Goal: Transaction & Acquisition: Obtain resource

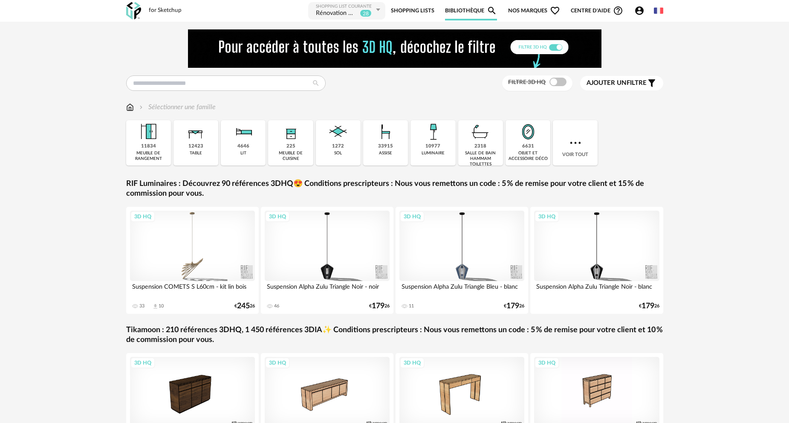
scroll to position [83, 0]
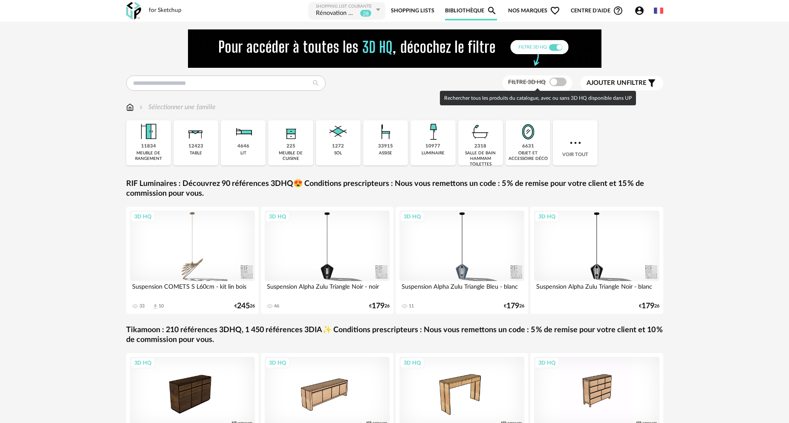
click at [559, 82] on span at bounding box center [557, 82] width 17 height 9
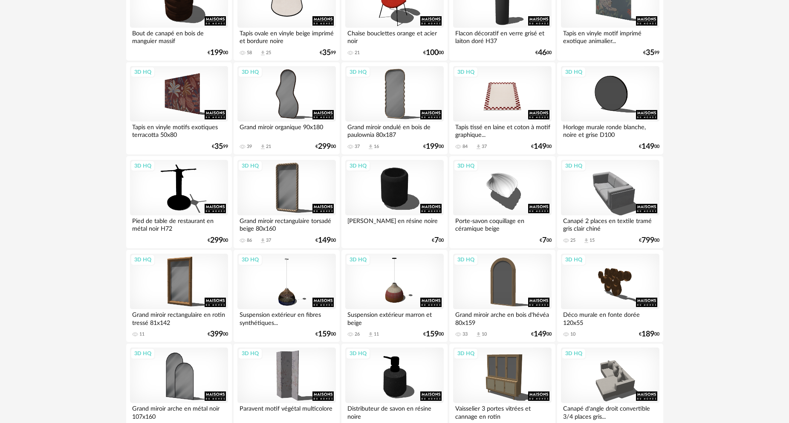
scroll to position [925, 0]
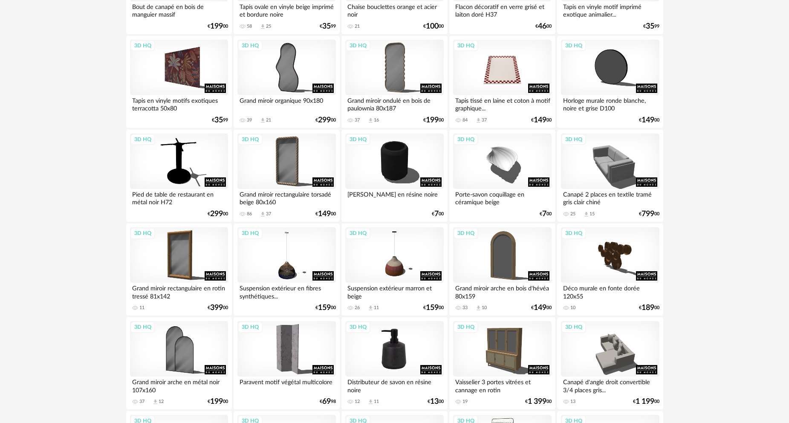
click at [405, 363] on div "3D HQ" at bounding box center [394, 348] width 98 height 55
